Goal: Task Accomplishment & Management: Use online tool/utility

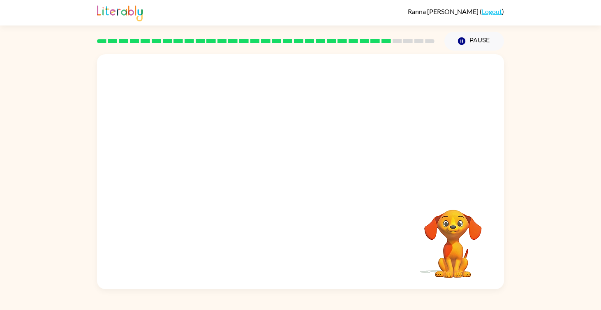
click at [223, 165] on video "Your browser must support playing .mp4 files to use Literably. Please try using…" at bounding box center [300, 123] width 407 height 138
click at [229, 162] on video "Your browser must support playing .mp4 files to use Literably. Please try using…" at bounding box center [300, 123] width 407 height 138
click at [229, 165] on video "Your browser must support playing .mp4 files to use Literably. Please try using…" at bounding box center [300, 123] width 407 height 138
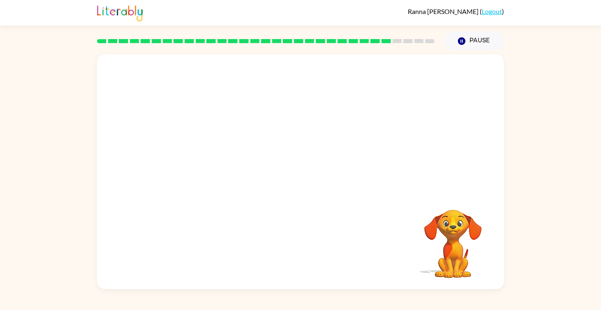
click at [229, 165] on video "Your browser must support playing .mp4 files to use Literably. Please try using…" at bounding box center [300, 123] width 407 height 138
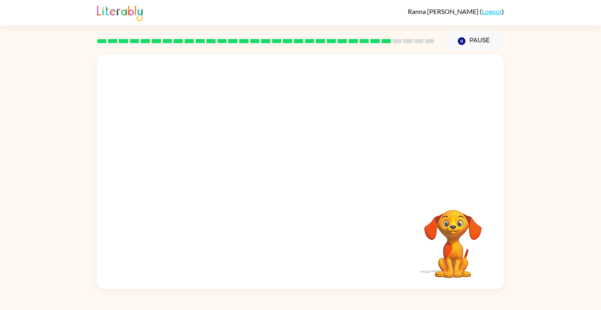
click at [229, 165] on video "Your browser must support playing .mp4 files to use Literably. Please try using…" at bounding box center [300, 123] width 407 height 138
click at [219, 164] on video "Your browser must support playing .mp4 files to use Literably. Please try using…" at bounding box center [300, 123] width 407 height 138
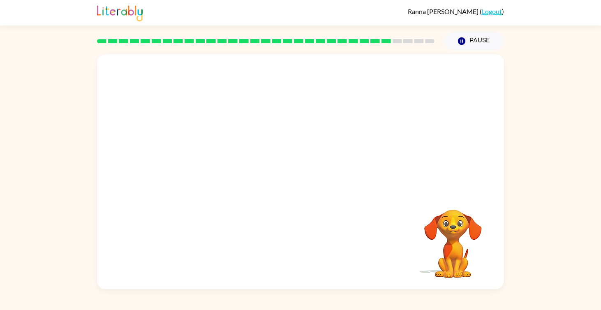
click at [219, 164] on video "Your browser must support playing .mp4 files to use Literably. Please try using…" at bounding box center [300, 123] width 407 height 138
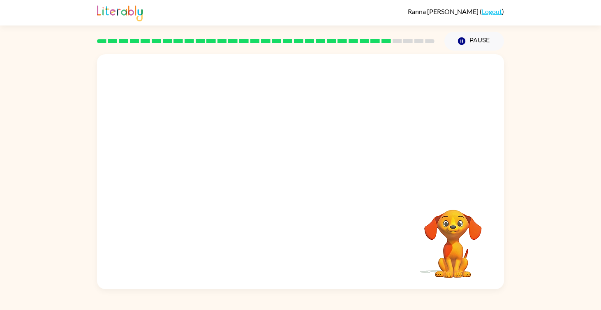
click at [219, 164] on video "Your browser must support playing .mp4 files to use Literably. Please try using…" at bounding box center [300, 123] width 407 height 138
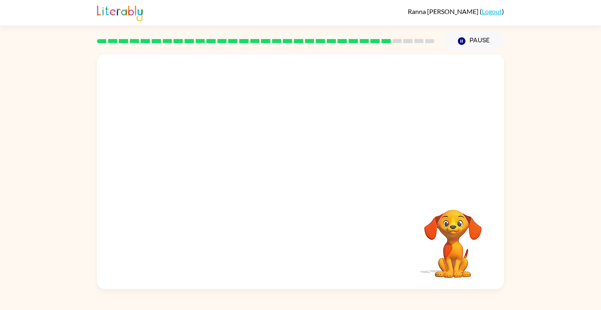
click at [219, 164] on video "Your browser must support playing .mp4 files to use Literably. Please try using…" at bounding box center [300, 123] width 407 height 138
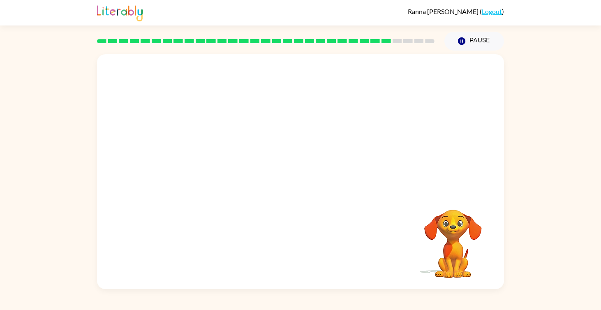
click at [219, 164] on video "Your browser must support playing .mp4 files to use Literably. Please try using…" at bounding box center [300, 123] width 407 height 138
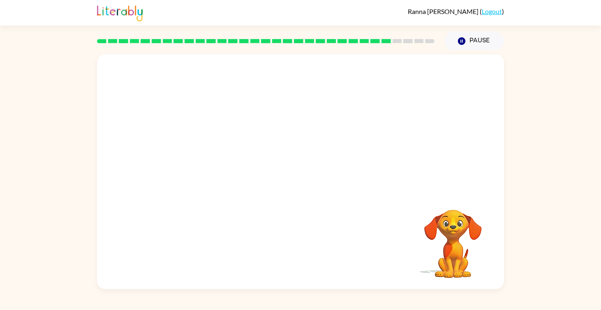
click at [219, 164] on video "Your browser must support playing .mp4 files to use Literably. Please try using…" at bounding box center [300, 123] width 407 height 138
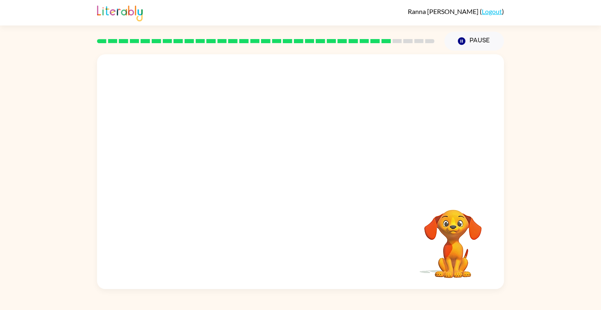
click at [219, 164] on video "Your browser must support playing .mp4 files to use Literably. Please try using…" at bounding box center [300, 123] width 407 height 138
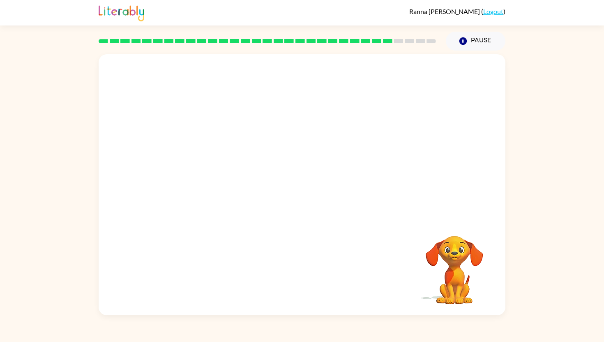
click at [190, 182] on video "Your browser must support playing .mp4 files to use Literably. Please try using…" at bounding box center [302, 136] width 407 height 164
click at [205, 180] on video "Your browser must support playing .mp4 files to use Literably. Please try using…" at bounding box center [302, 136] width 407 height 164
click at [205, 183] on video "Your browser must support playing .mp4 files to use Literably. Please try using…" at bounding box center [302, 136] width 407 height 164
click at [205, 186] on video "Your browser must support playing .mp4 files to use Literably. Please try using…" at bounding box center [302, 136] width 407 height 164
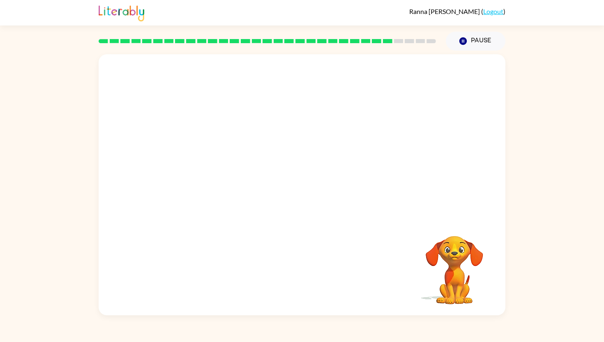
click at [205, 179] on video "Your browser must support playing .mp4 files to use Literably. Please try using…" at bounding box center [302, 136] width 407 height 164
click at [205, 184] on video "Your browser must support playing .mp4 files to use Literably. Please try using…" at bounding box center [302, 136] width 407 height 164
click at [314, 185] on div at bounding box center [302, 189] width 53 height 30
click at [310, 185] on button "button" at bounding box center [302, 189] width 53 height 30
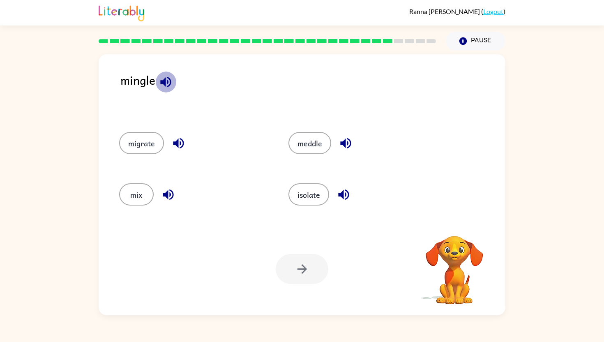
click at [161, 85] on icon "button" at bounding box center [166, 82] width 14 height 14
click at [179, 145] on icon "button" at bounding box center [178, 143] width 14 height 14
click at [164, 198] on icon "button" at bounding box center [168, 194] width 14 height 14
click at [340, 145] on icon "button" at bounding box center [346, 143] width 14 height 14
click at [342, 195] on icon "button" at bounding box center [343, 194] width 11 height 11
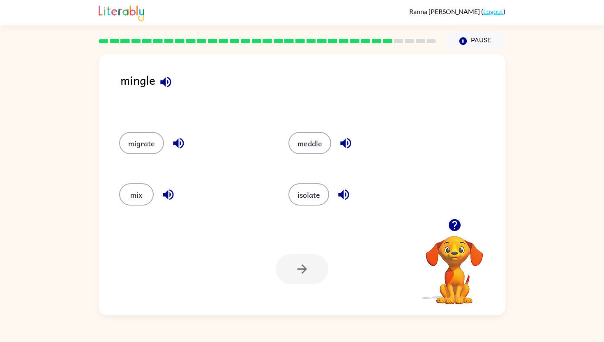
click at [142, 129] on div "migrate" at bounding box center [188, 141] width 169 height 51
click at [143, 138] on button "migrate" at bounding box center [141, 143] width 45 height 22
click at [316, 272] on button "button" at bounding box center [302, 269] width 53 height 30
click at [178, 82] on icon "button" at bounding box center [176, 81] width 11 height 11
click at [341, 139] on icon "button" at bounding box center [345, 143] width 14 height 14
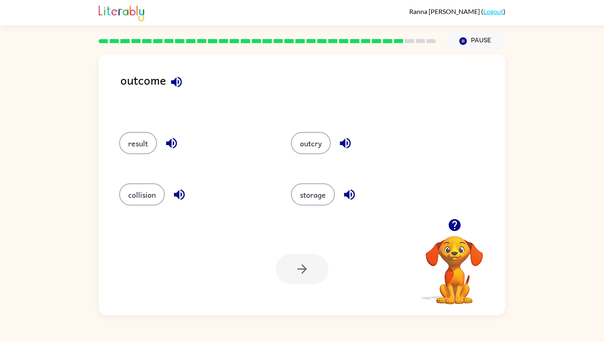
click at [346, 194] on icon "button" at bounding box center [349, 194] width 11 height 11
click at [140, 143] on button "result" at bounding box center [138, 143] width 38 height 22
click at [298, 261] on button "button" at bounding box center [302, 269] width 53 height 30
click at [160, 83] on icon "button" at bounding box center [160, 82] width 14 height 14
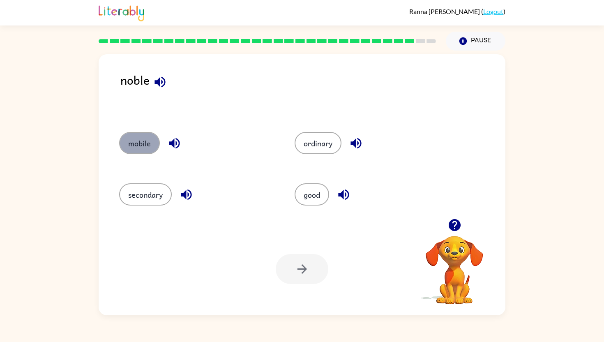
click at [151, 147] on button "mobile" at bounding box center [139, 143] width 41 height 22
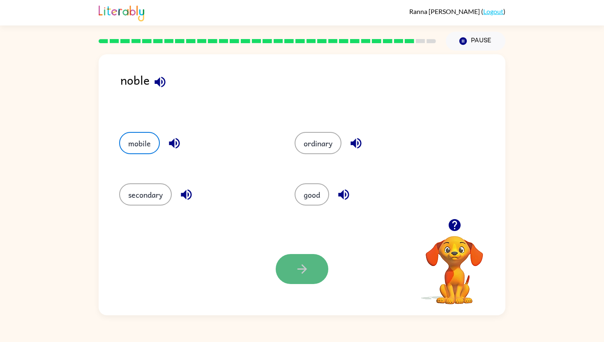
click at [311, 279] on button "button" at bounding box center [302, 269] width 53 height 30
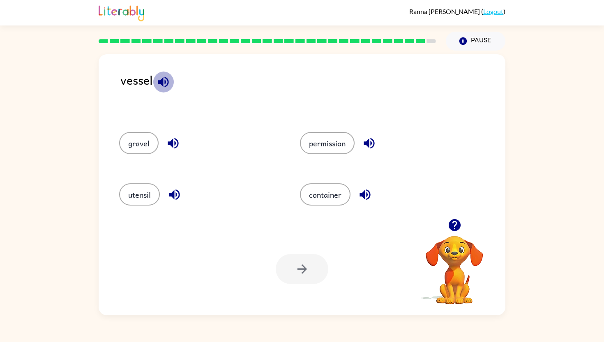
click at [166, 90] on button "button" at bounding box center [163, 82] width 21 height 21
click at [177, 144] on icon "button" at bounding box center [173, 143] width 14 height 14
click at [179, 198] on icon "button" at bounding box center [174, 194] width 11 height 11
click at [363, 147] on icon "button" at bounding box center [369, 143] width 14 height 14
click at [364, 194] on icon "button" at bounding box center [365, 194] width 11 height 11
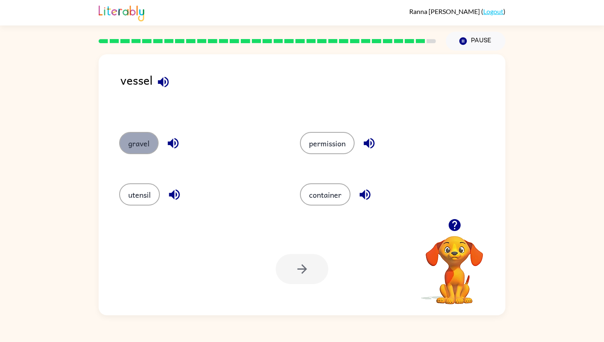
click at [142, 142] on button "gravel" at bounding box center [138, 143] width 39 height 22
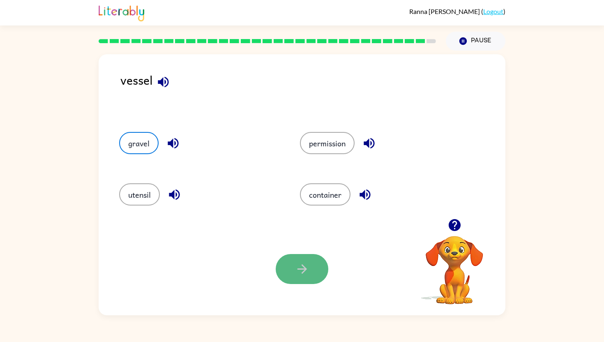
click at [309, 263] on button "button" at bounding box center [302, 269] width 53 height 30
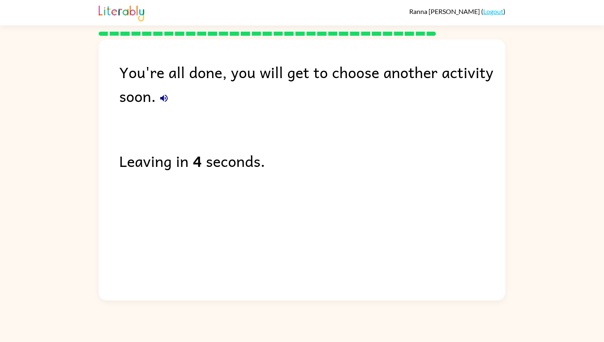
click at [302, 254] on div "You're all done, you will get to choose another activity soon. Leaving in 4 sec…" at bounding box center [302, 167] width 407 height 257
